Goal: Book appointment/travel/reservation

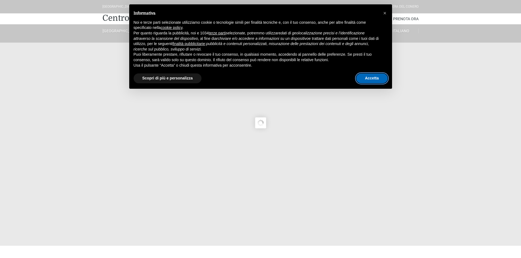
click at [383, 80] on button "Accetta" at bounding box center [371, 79] width 31 height 10
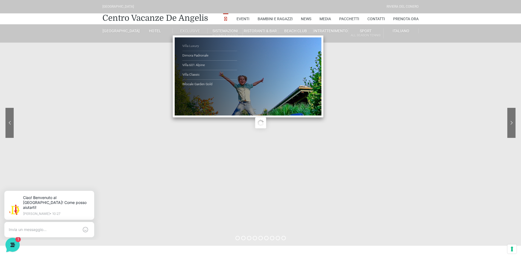
click at [193, 48] on link "Villa Luxury" at bounding box center [209, 47] width 55 height 10
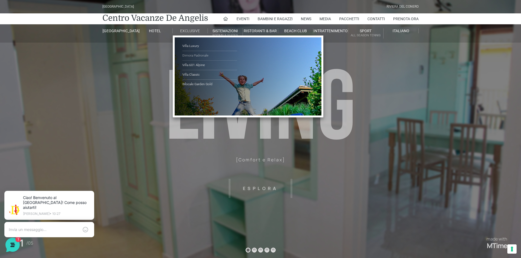
click at [188, 56] on link "Dimora Padronale" at bounding box center [209, 56] width 55 height 10
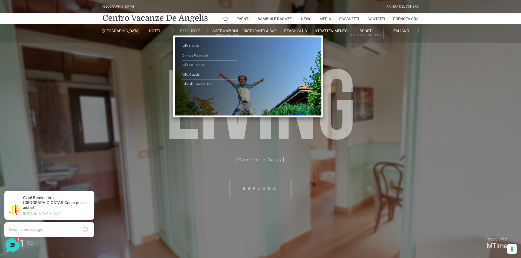
click at [194, 65] on link "Villa 601 Alpine" at bounding box center [209, 66] width 55 height 10
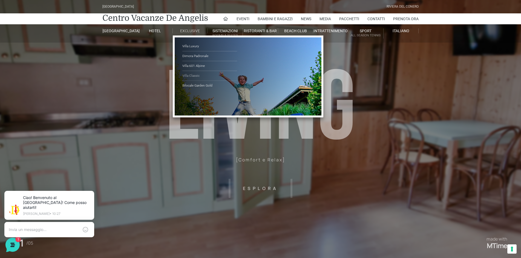
click at [195, 75] on link "Villa Classic" at bounding box center [209, 76] width 55 height 10
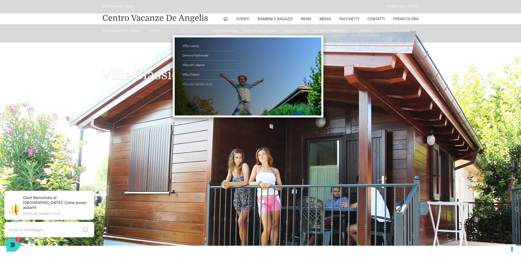
click at [192, 83] on link "Bilocale Garden Gold" at bounding box center [209, 84] width 55 height 9
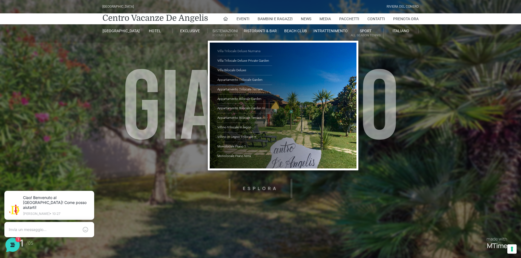
click at [240, 51] on link "Villa Trilocale Deluxe Numana" at bounding box center [244, 52] width 55 height 10
click at [237, 59] on link "Villa Trilocale Deluxe Private Garden" at bounding box center [244, 61] width 55 height 10
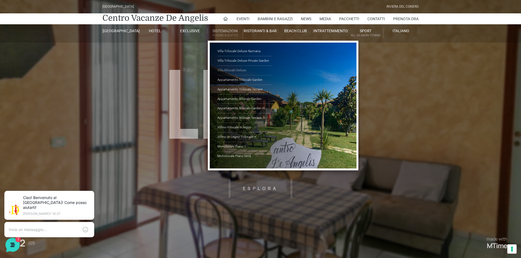
click at [234, 72] on link "Villa Bilocale Deluxe" at bounding box center [244, 71] width 55 height 10
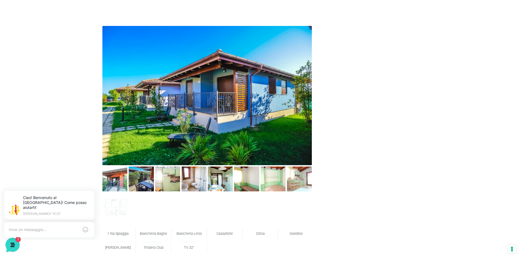
scroll to position [301, 0]
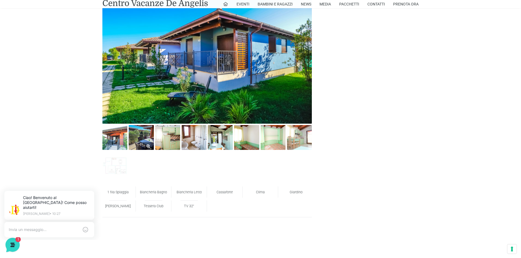
click at [137, 141] on img at bounding box center [141, 137] width 25 height 25
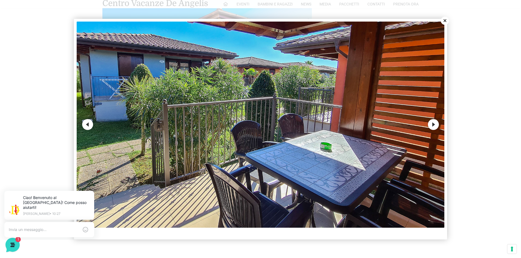
click at [435, 123] on button "Next" at bounding box center [433, 124] width 11 height 11
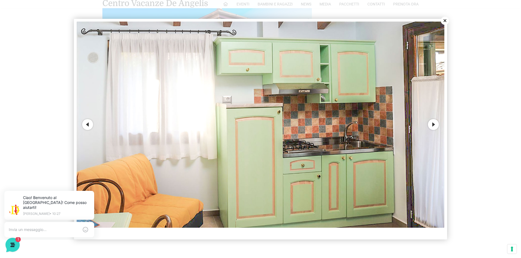
click at [435, 123] on button "Next" at bounding box center [433, 124] width 11 height 11
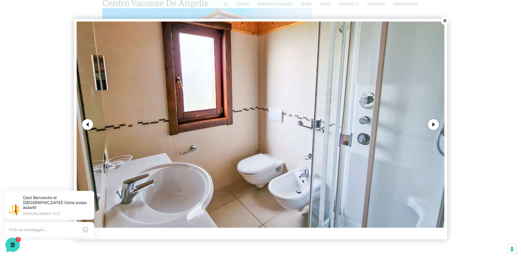
click at [435, 123] on button "Next" at bounding box center [433, 124] width 11 height 11
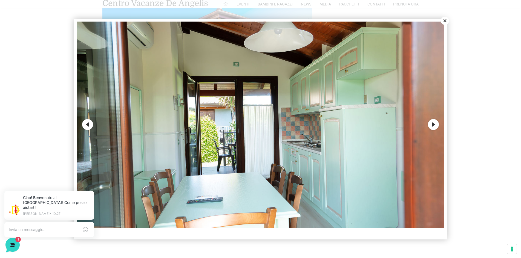
click at [435, 123] on button "Next" at bounding box center [433, 124] width 11 height 11
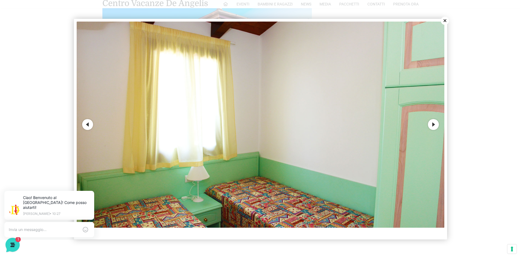
click at [435, 123] on button "Next" at bounding box center [433, 124] width 11 height 11
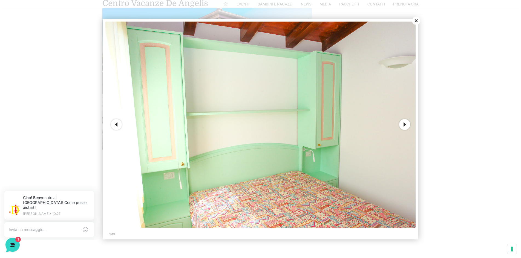
click at [435, 123] on div at bounding box center [260, 129] width 521 height 258
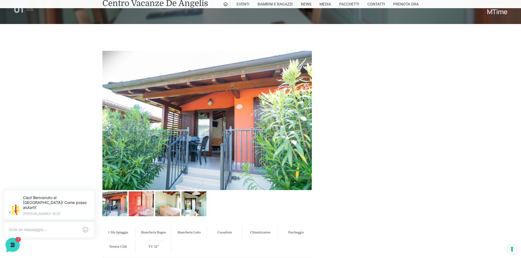
scroll to position [246, 0]
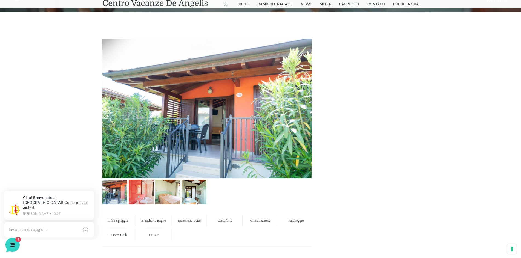
click at [258, 118] on img at bounding box center [206, 108] width 209 height 139
click at [128, 188] on div at bounding box center [141, 193] width 26 height 27
click at [138, 187] on img at bounding box center [141, 192] width 25 height 25
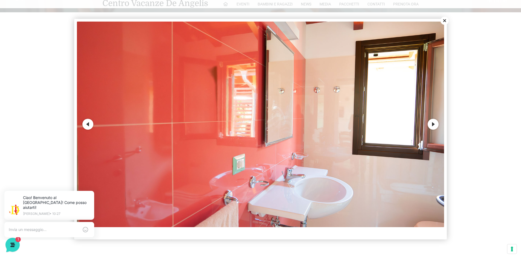
click at [431, 125] on button "Next" at bounding box center [432, 124] width 11 height 11
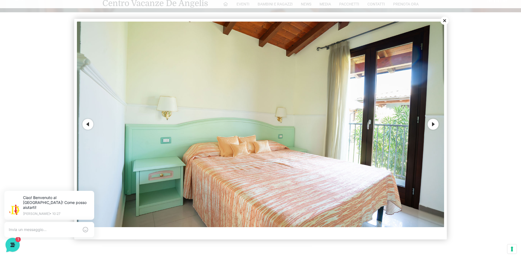
click at [431, 125] on button "Next" at bounding box center [432, 124] width 11 height 11
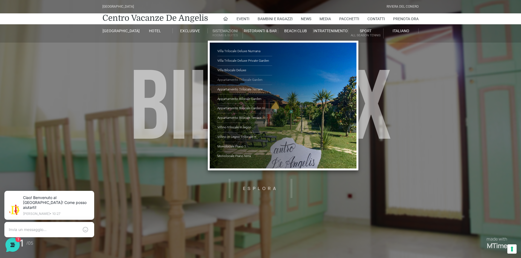
click at [233, 82] on link "Appartamento Trilocale Garden" at bounding box center [244, 80] width 55 height 10
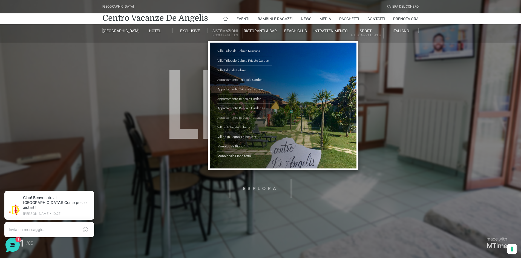
click at [244, 120] on link "Appartamento Bilocale Terrace" at bounding box center [244, 119] width 55 height 10
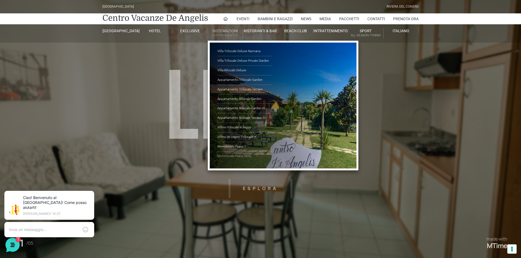
click at [238, 154] on link "Monolocale Piano terra" at bounding box center [244, 156] width 55 height 9
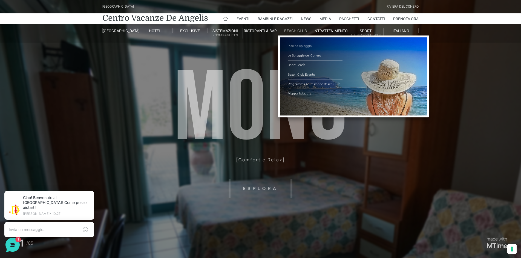
click at [302, 44] on link "Piscina Spiaggia" at bounding box center [314, 47] width 55 height 10
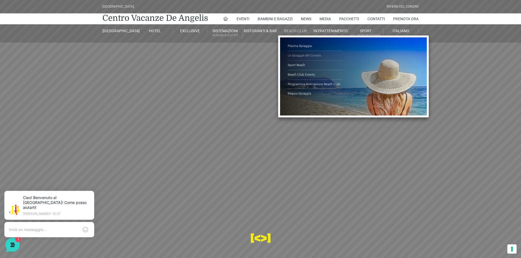
click at [305, 51] on link "Le Spiaggie del Conero" at bounding box center [314, 56] width 55 height 10
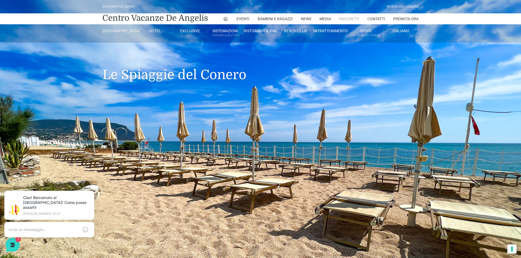
click at [353, 15] on link "Pacchetti" at bounding box center [349, 18] width 20 height 11
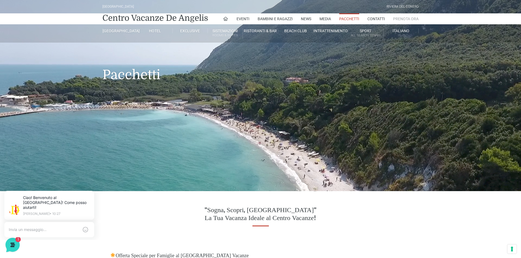
click at [406, 16] on link "Prenota Ora" at bounding box center [405, 18] width 25 height 11
